Goal: Transaction & Acquisition: Purchase product/service

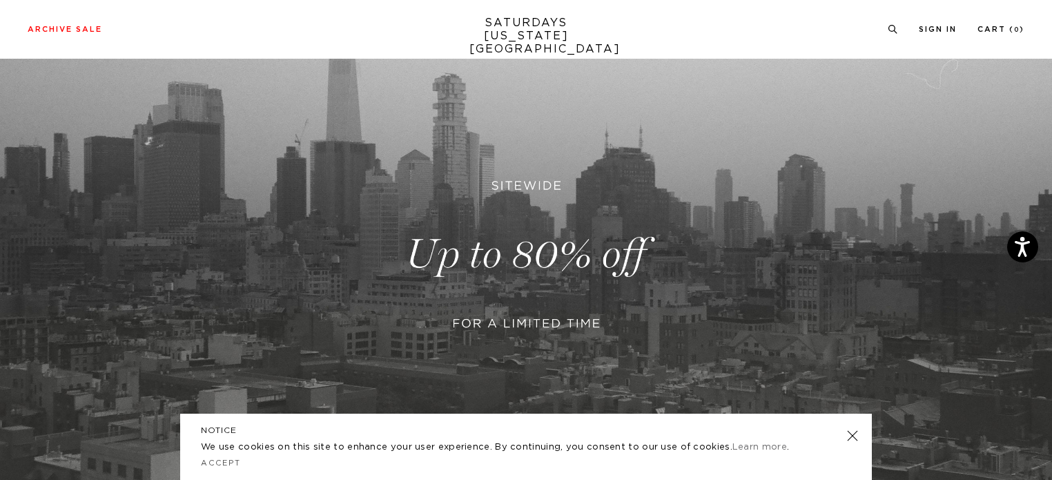
scroll to position [230, 0]
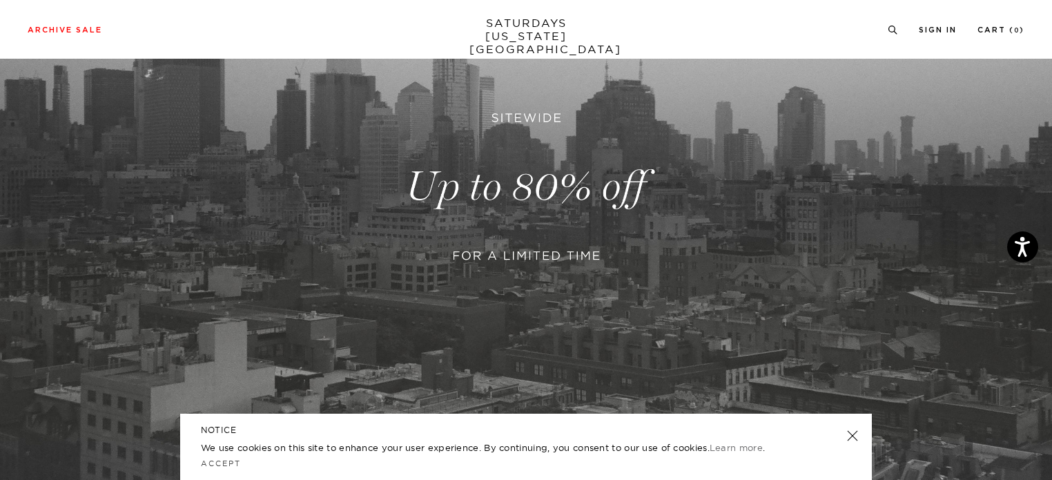
click at [856, 434] on link at bounding box center [852, 435] width 19 height 19
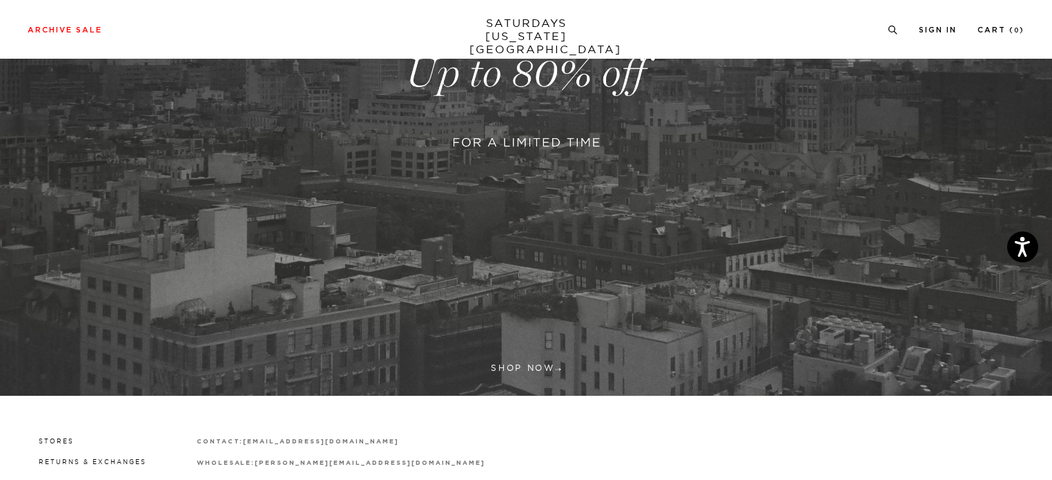
scroll to position [472, 0]
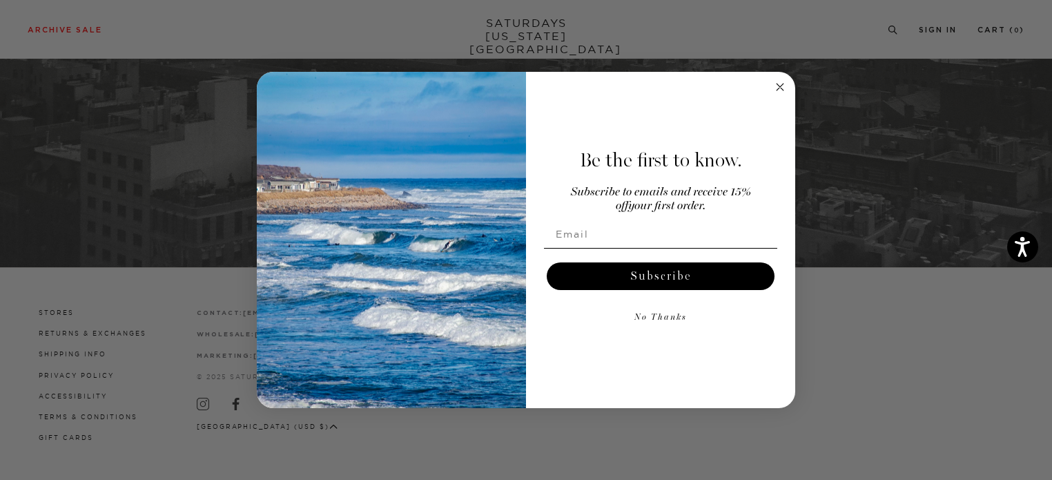
click at [430, 201] on img "POPUP Form" at bounding box center [391, 240] width 269 height 337
click at [781, 81] on circle "Close dialog" at bounding box center [781, 87] width 16 height 16
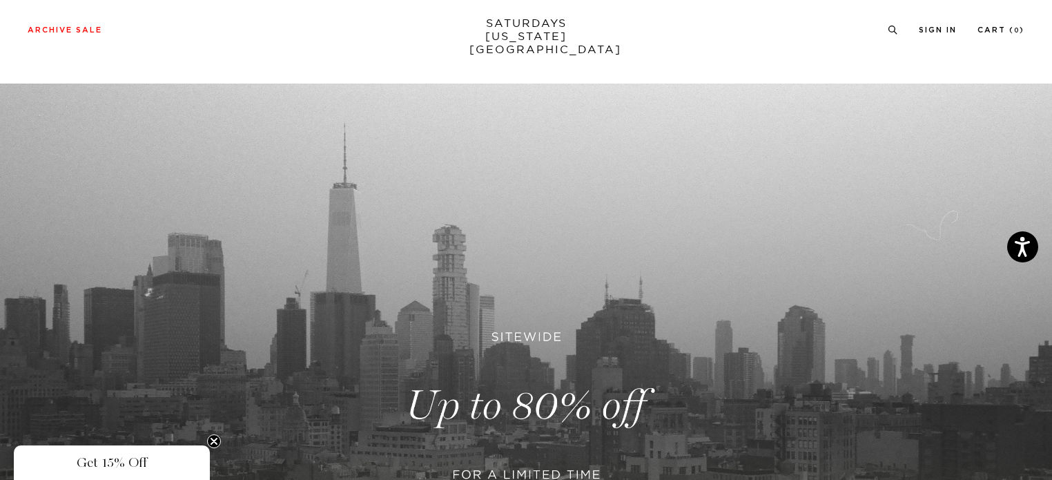
scroll to position [0, 0]
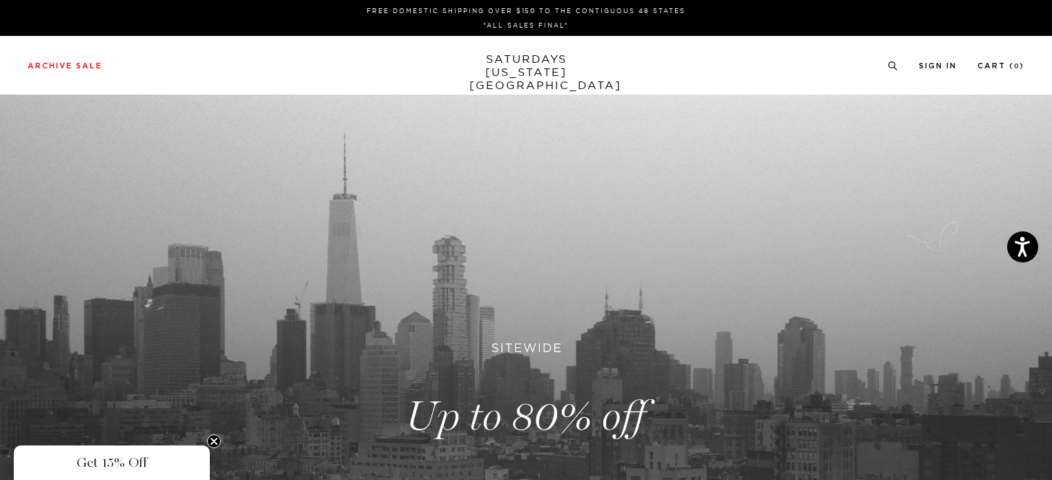
click at [79, 57] on div "Archive Sale Men's Tees Shirts Shorts Swim Knitwear Pants Sweats Women's" at bounding box center [526, 65] width 1052 height 59
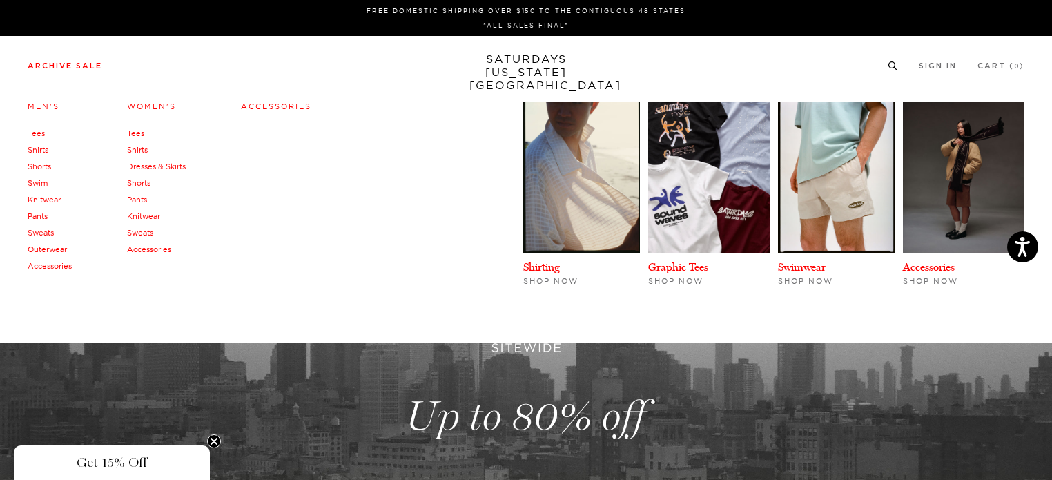
click at [75, 68] on link "Archive Sale" at bounding box center [65, 66] width 75 height 8
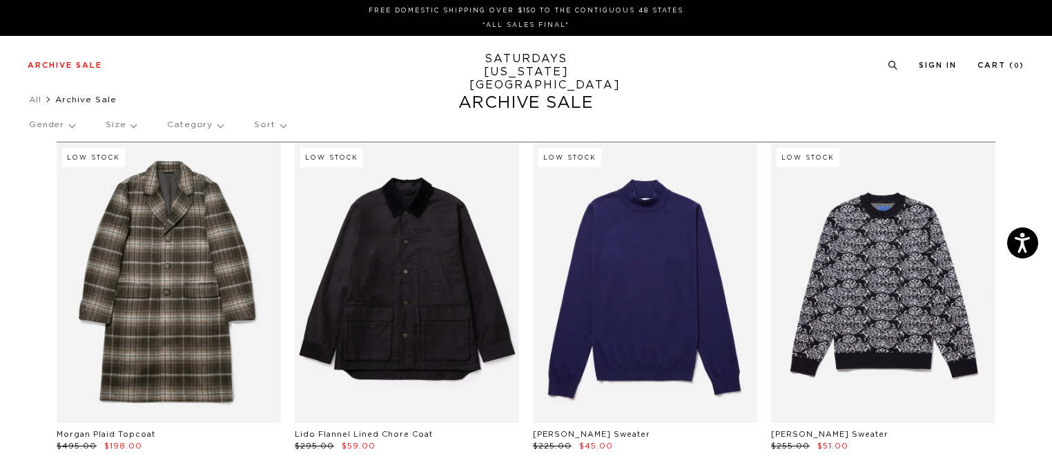
click at [52, 121] on p "Gender" at bounding box center [52, 125] width 46 height 32
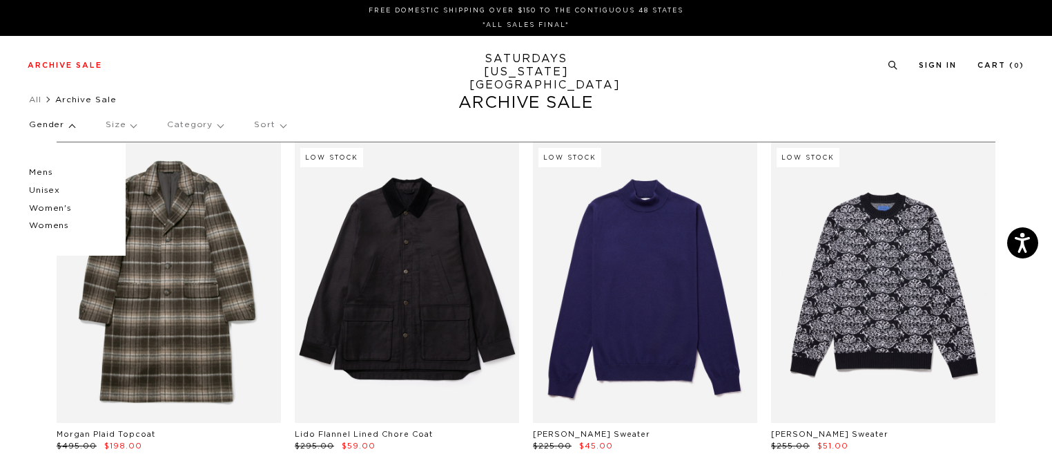
click at [50, 173] on p "Mens" at bounding box center [70, 173] width 83 height 18
click at [50, 169] on p "Mens" at bounding box center [70, 173] width 83 height 18
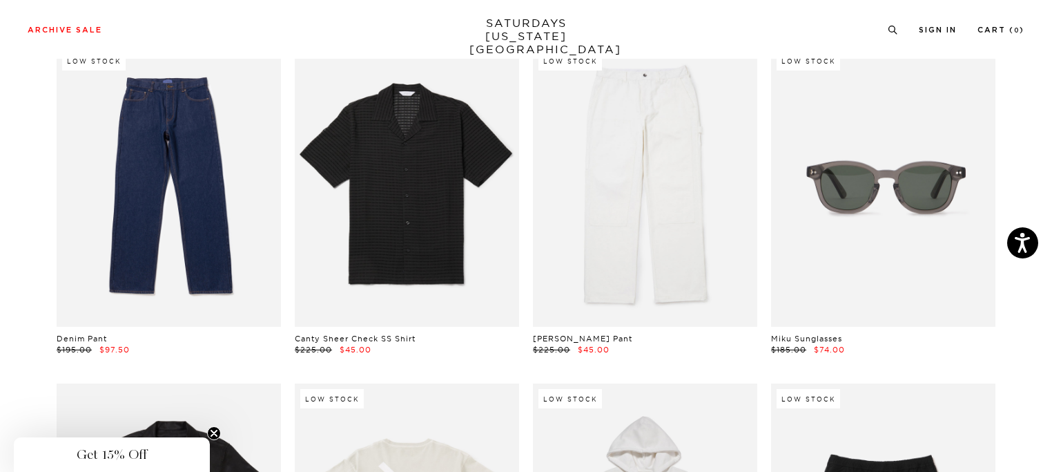
scroll to position [2302, 0]
